Goal: Transaction & Acquisition: Purchase product/service

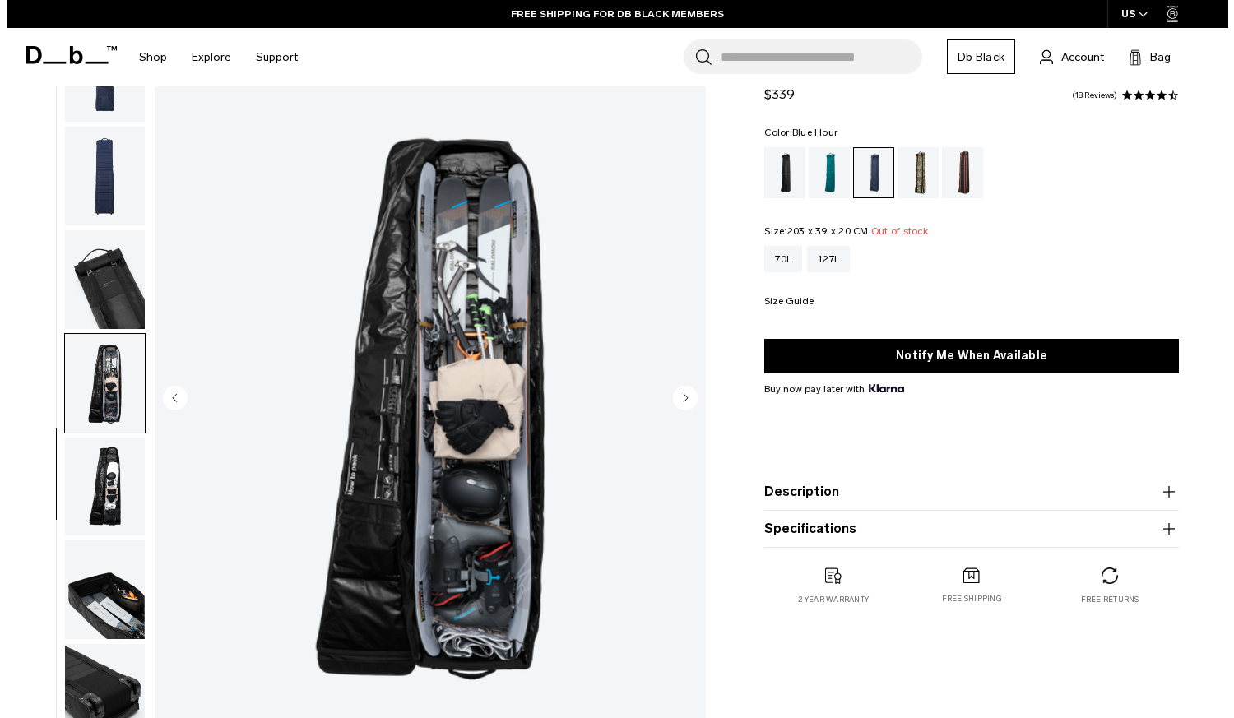
scroll to position [230, 0]
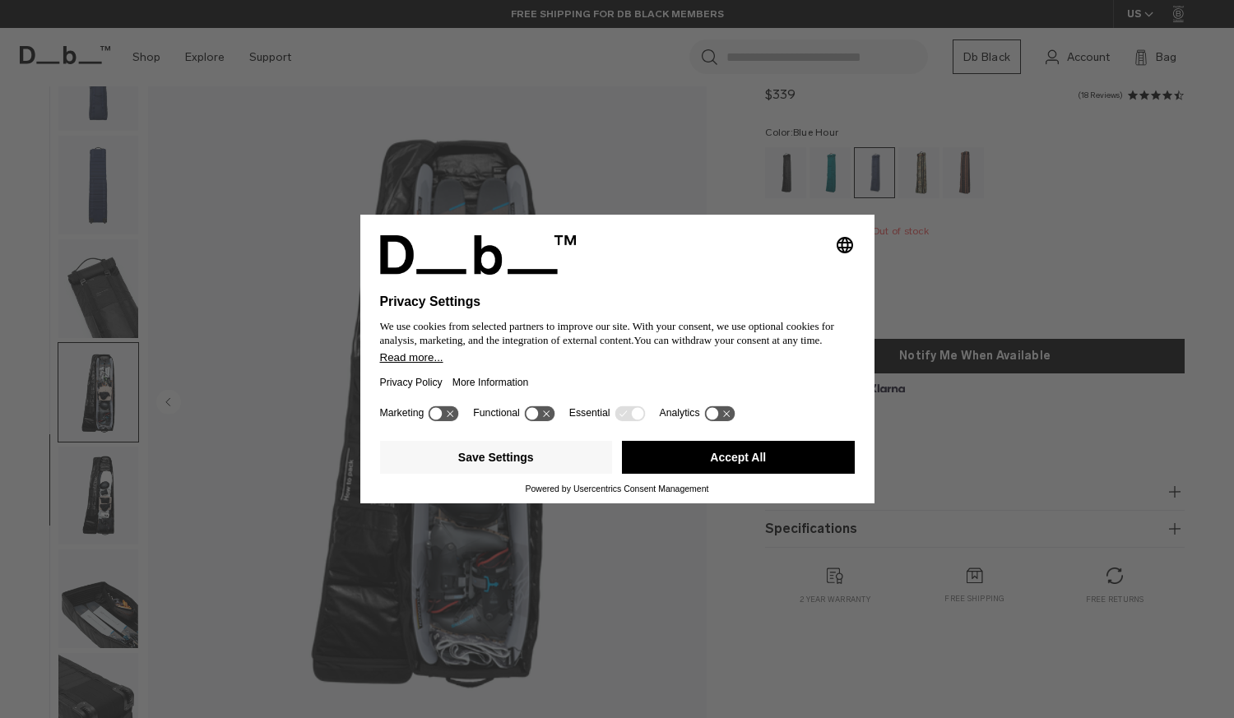
click at [99, 504] on div "Selecting an option will immediately change the language Privacy Settings We us…" at bounding box center [617, 359] width 1234 height 718
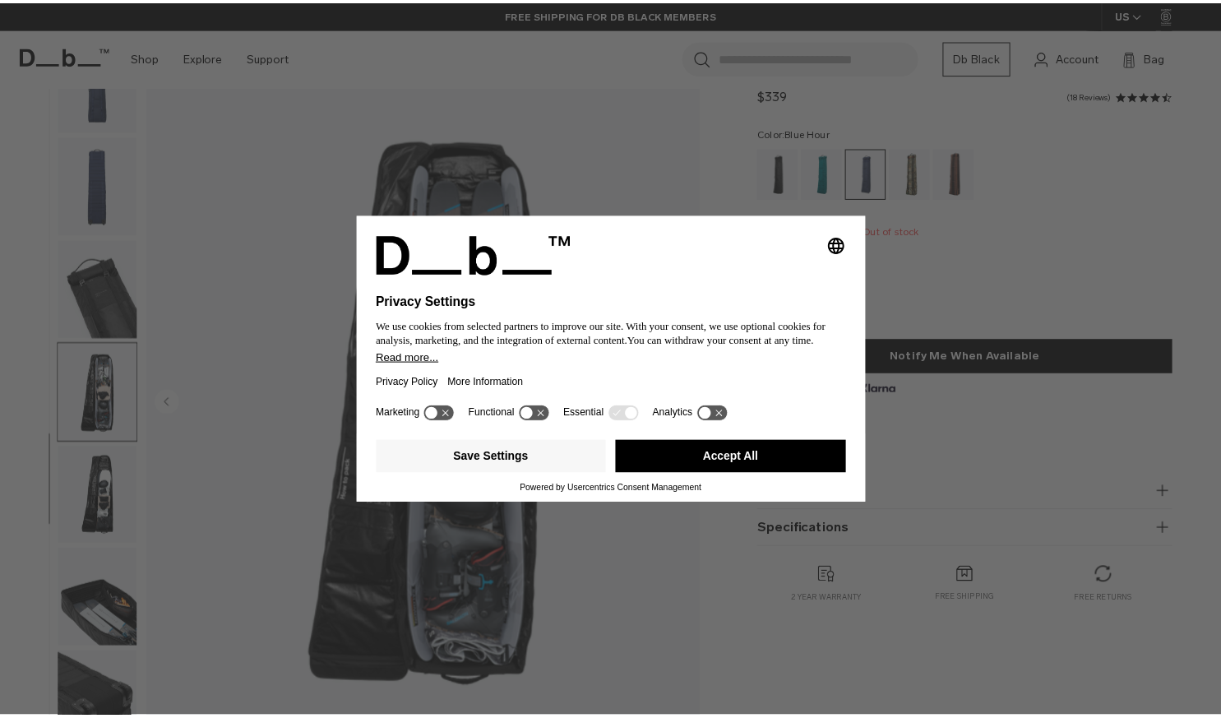
scroll to position [0, 0]
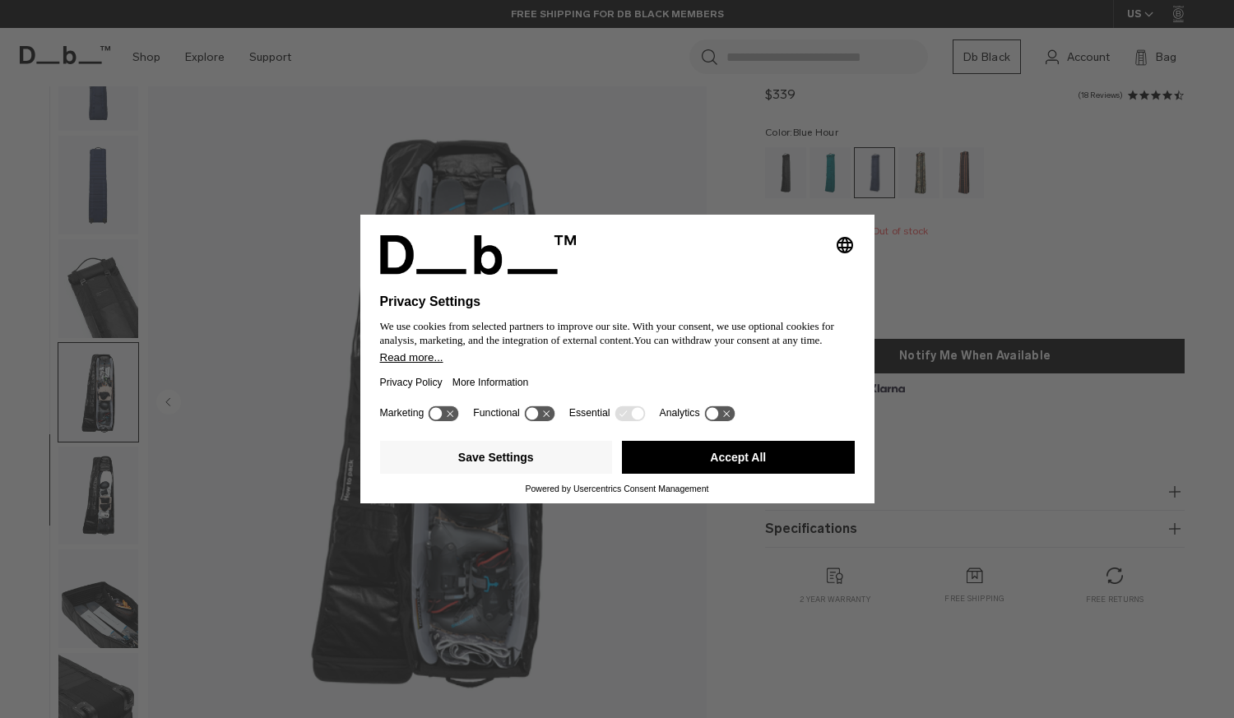
click at [685, 462] on button "Accept All" at bounding box center [738, 457] width 233 height 33
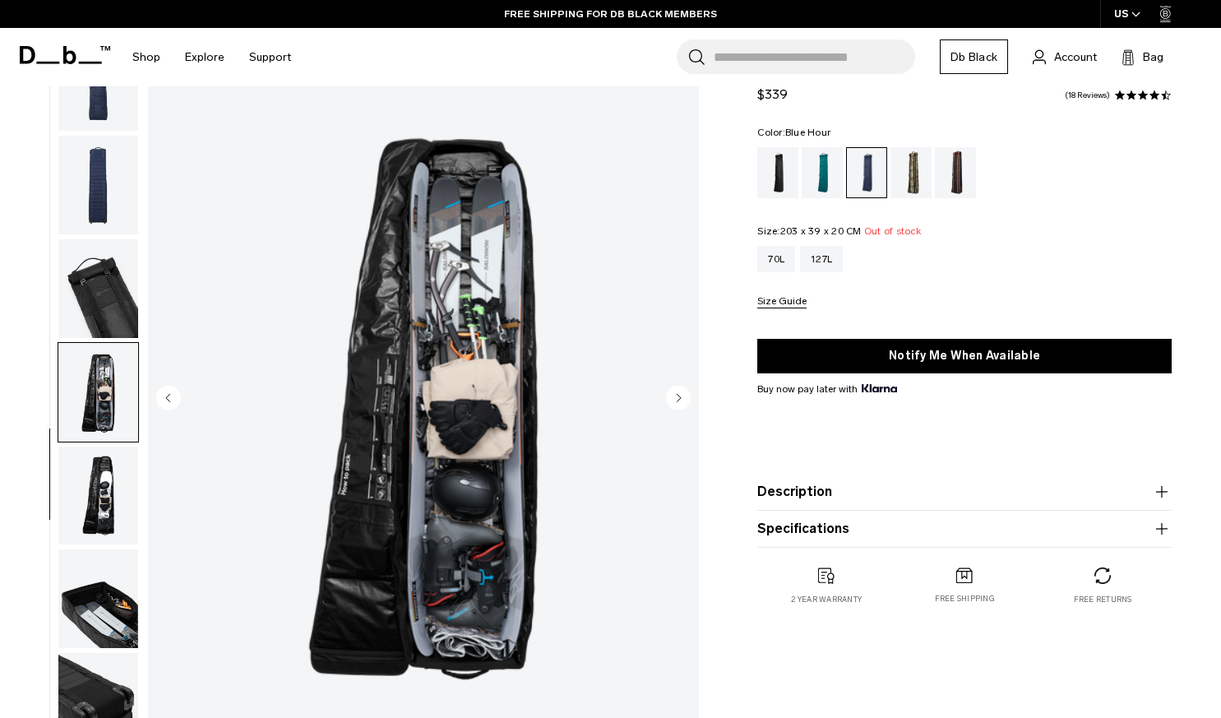
click at [135, 512] on img "button" at bounding box center [98, 496] width 80 height 99
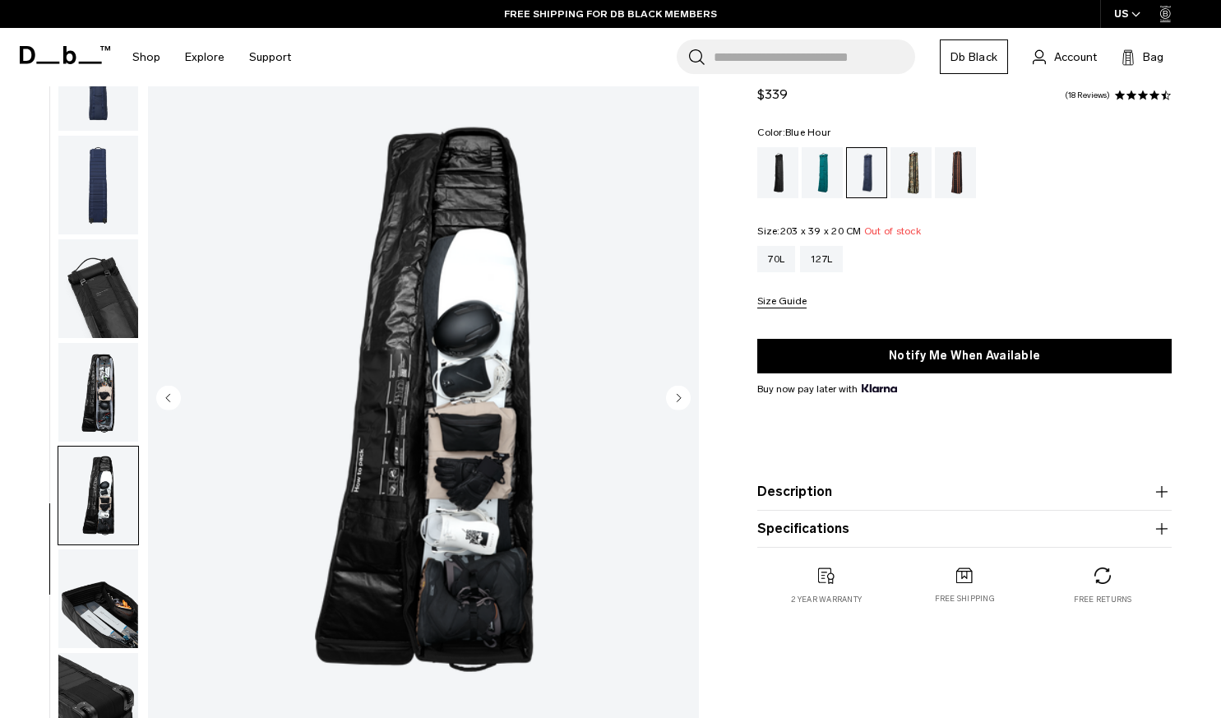
scroll to position [239, 0]
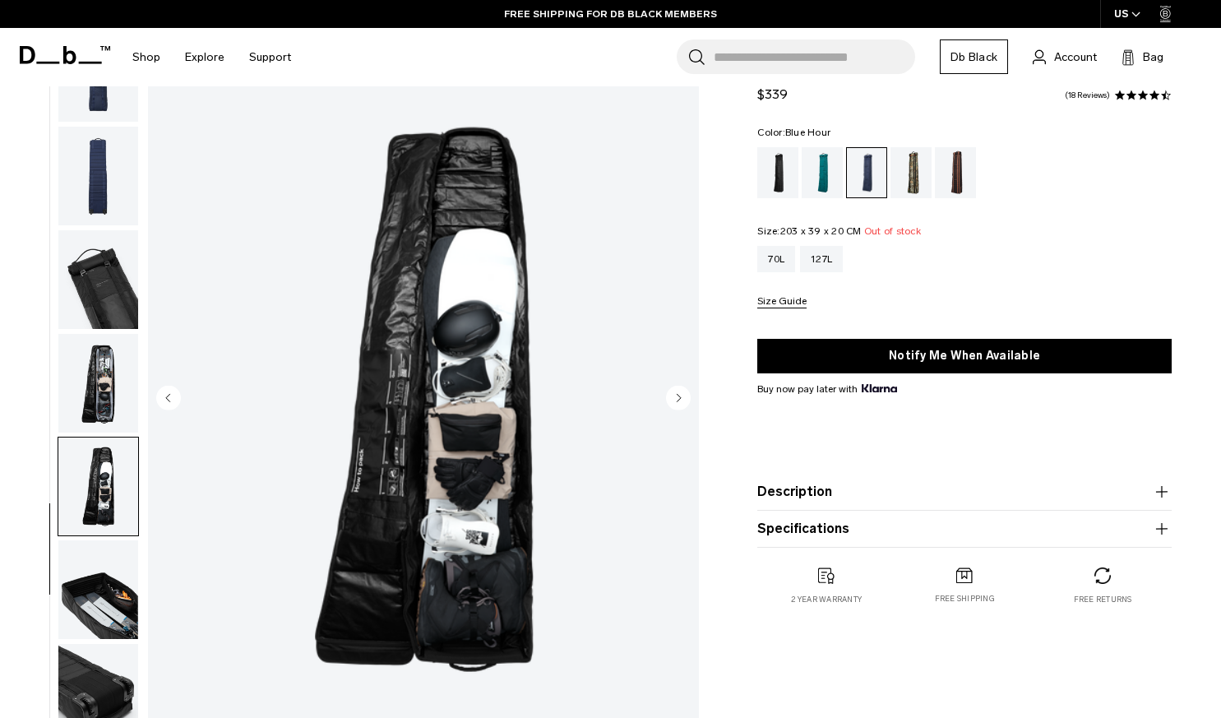
click at [104, 575] on img "button" at bounding box center [98, 589] width 80 height 99
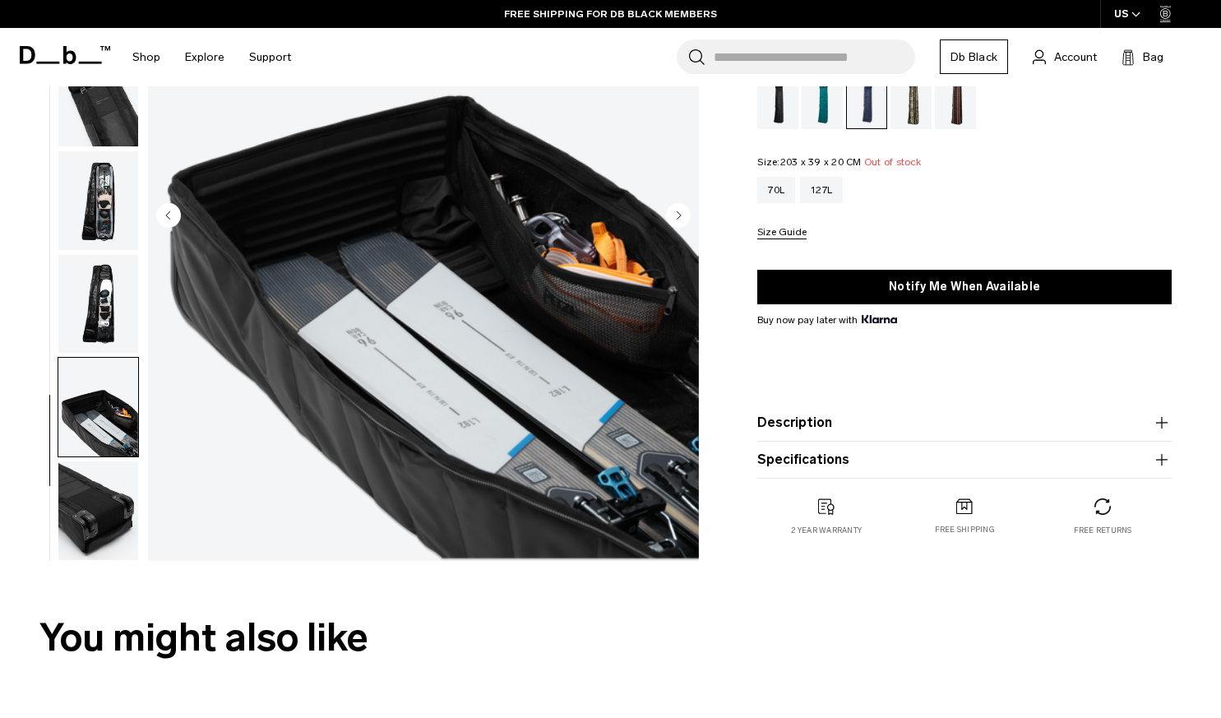
scroll to position [248, 0]
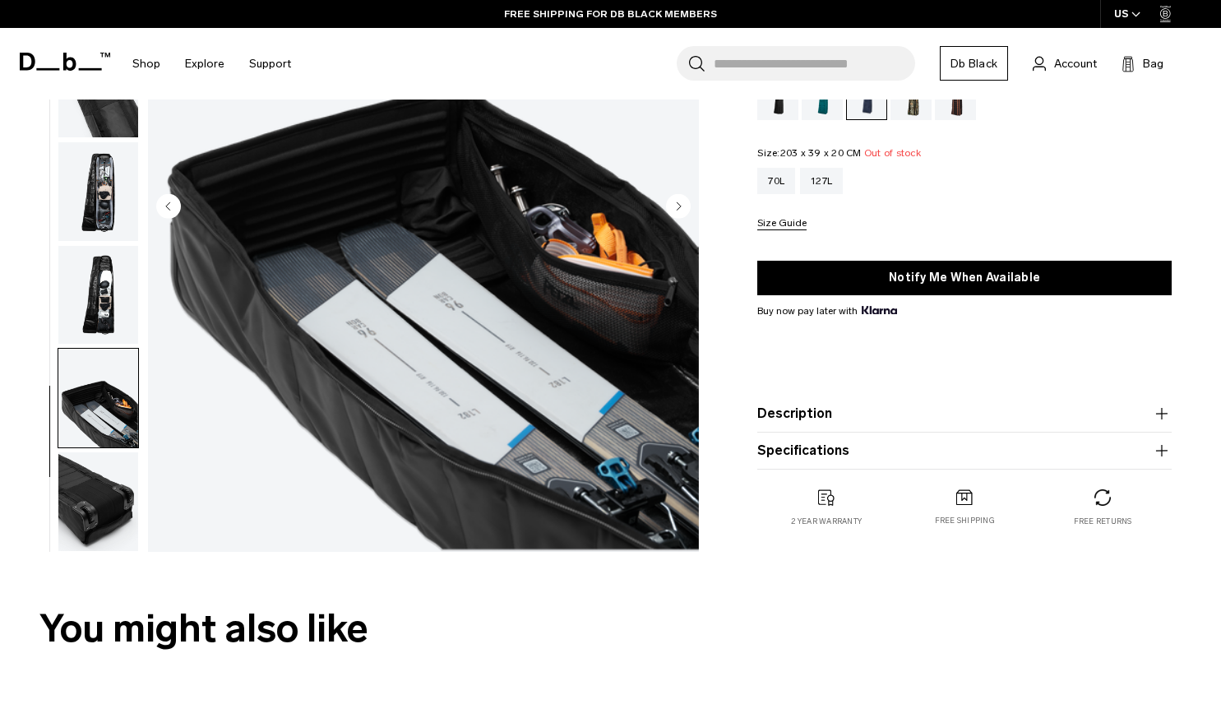
click at [89, 481] on img "button" at bounding box center [98, 501] width 80 height 99
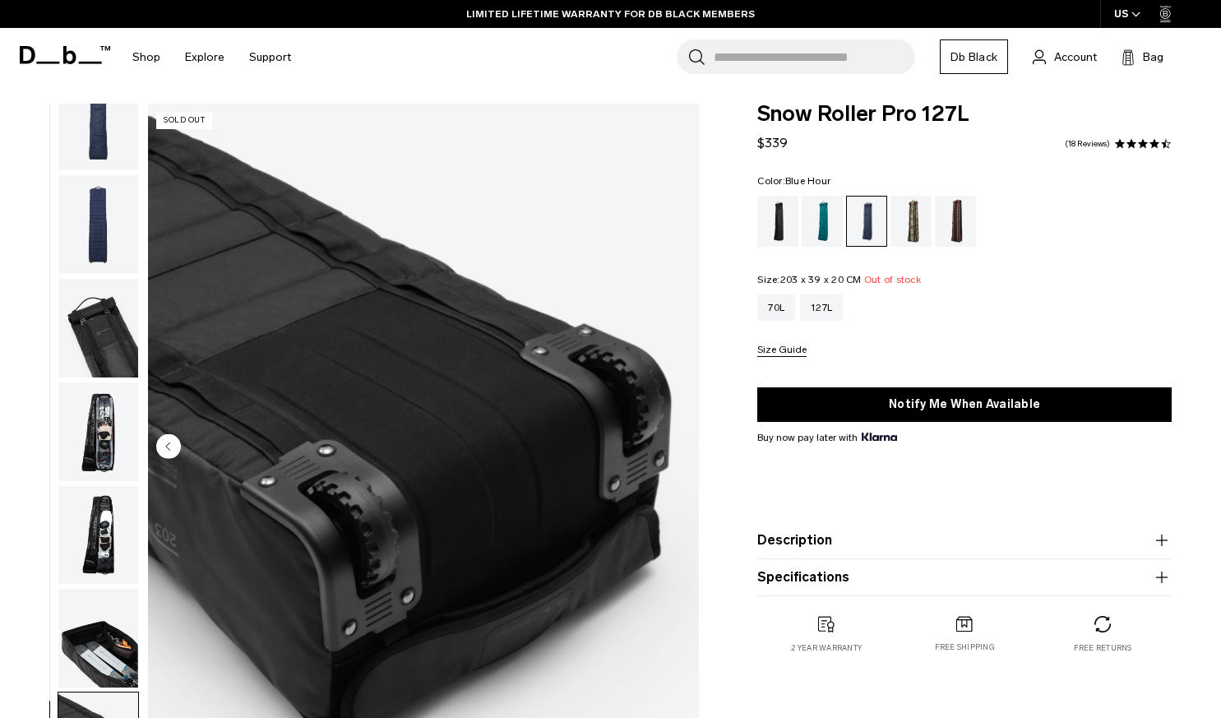
scroll to position [0, 0]
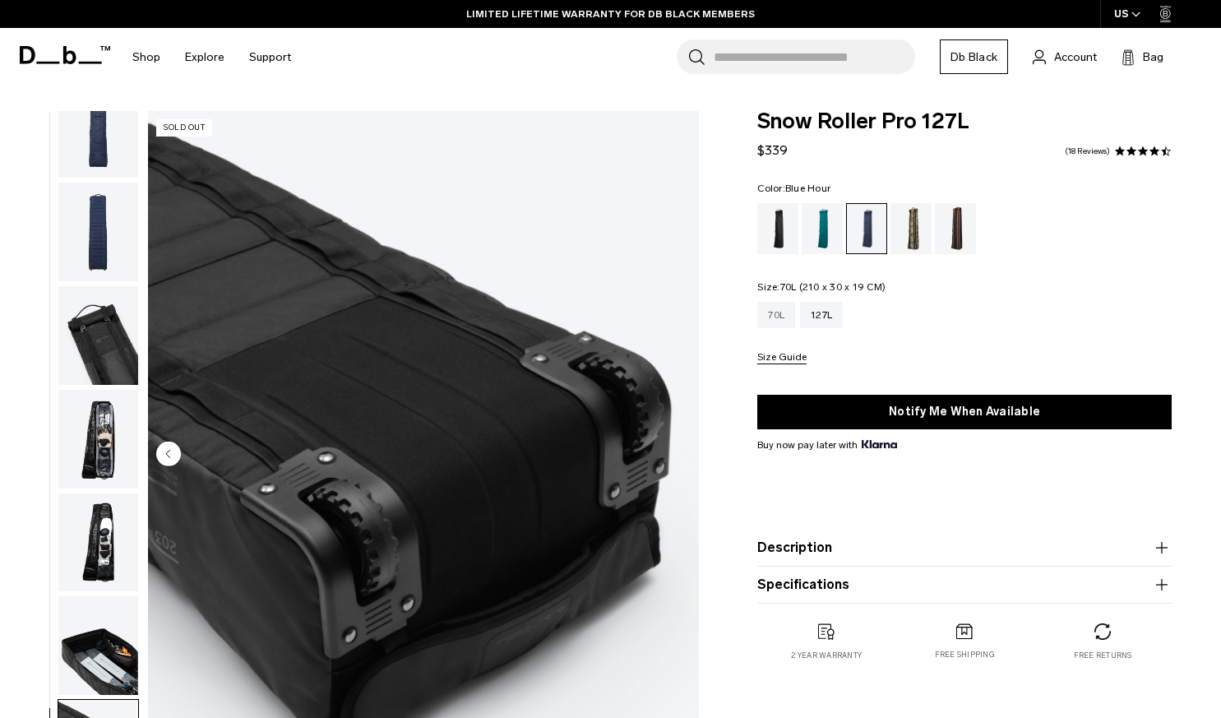
click at [778, 319] on div "70L" at bounding box center [776, 315] width 38 height 26
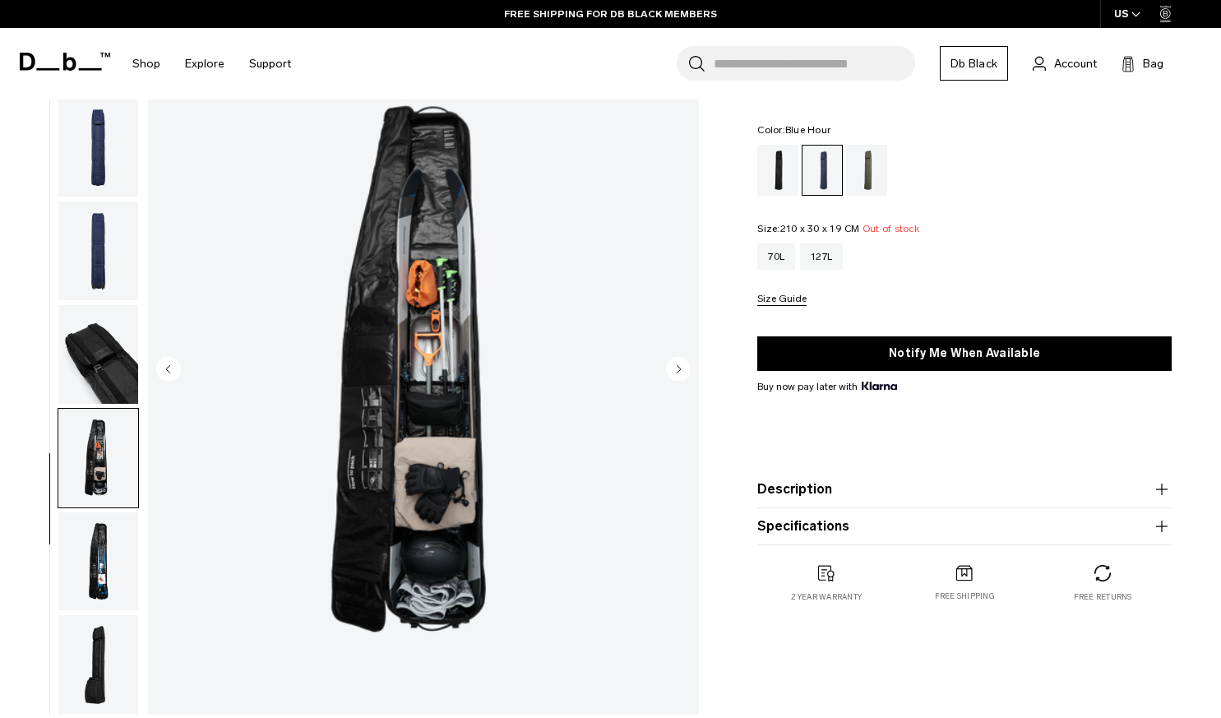
click at [95, 549] on img "button" at bounding box center [98, 561] width 80 height 99
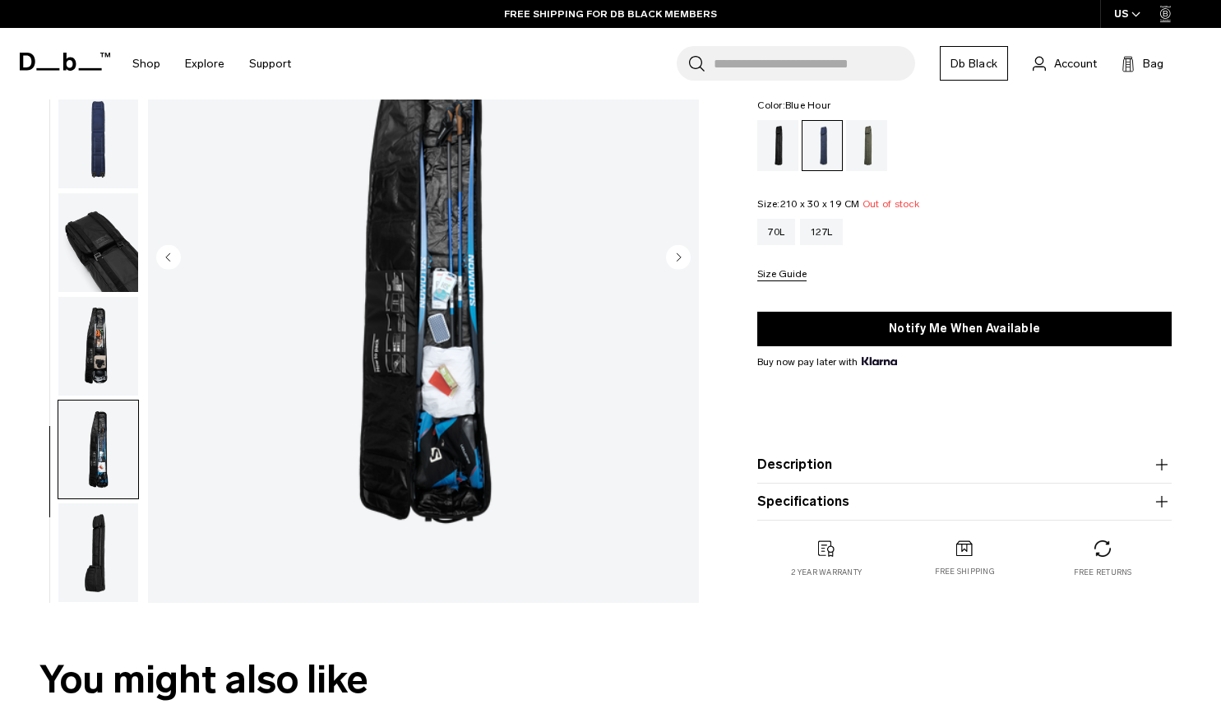
scroll to position [197, 0]
click at [97, 547] on img "button" at bounding box center [98, 551] width 80 height 99
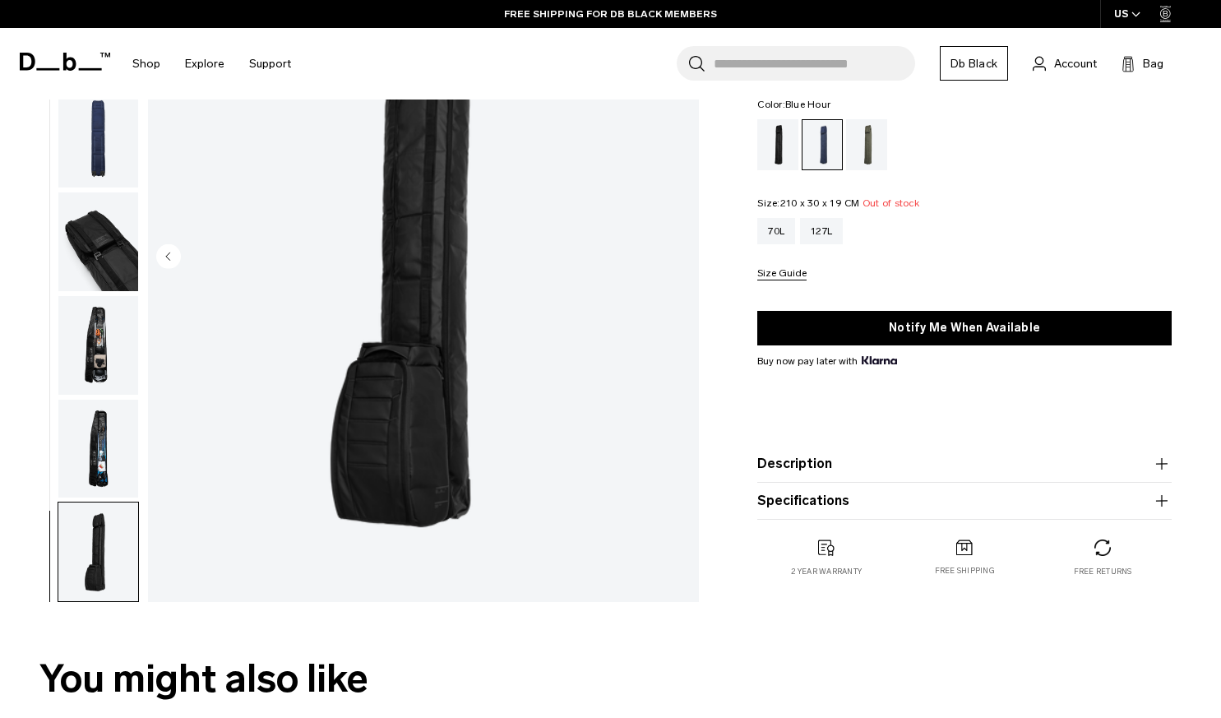
click at [103, 460] on img "button" at bounding box center [98, 449] width 80 height 99
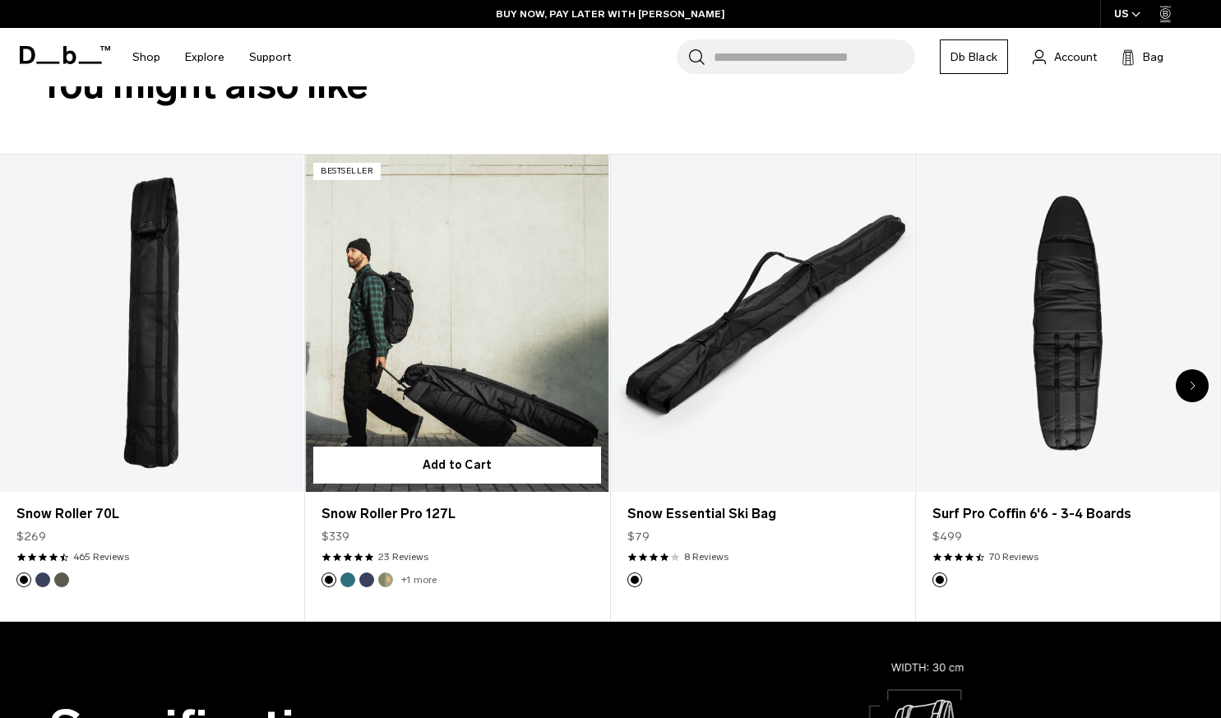
scroll to position [0, 0]
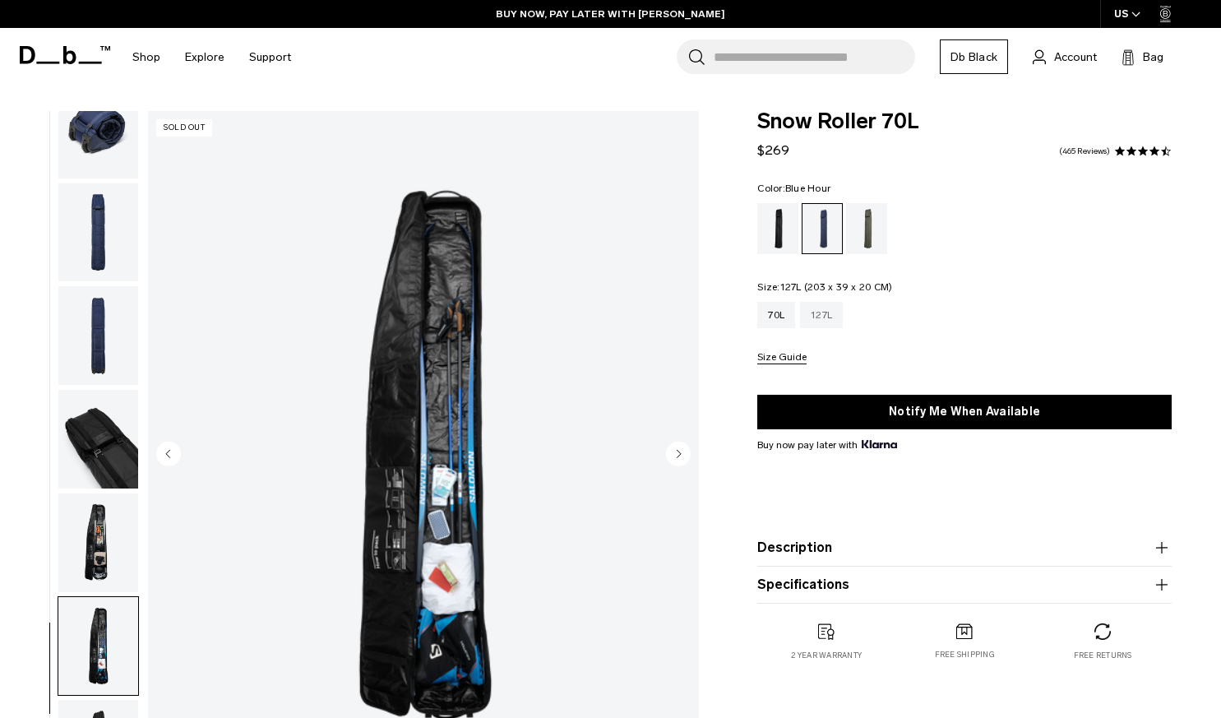
click at [831, 317] on div "127L" at bounding box center [821, 315] width 43 height 26
